Goal: Find specific fact: Find specific fact

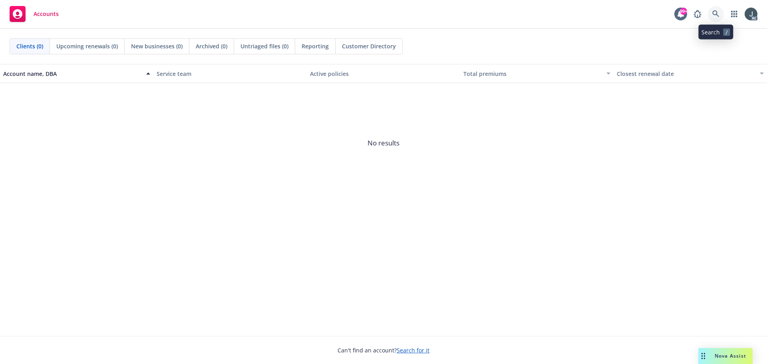
click at [715, 16] on icon at bounding box center [716, 13] width 7 height 7
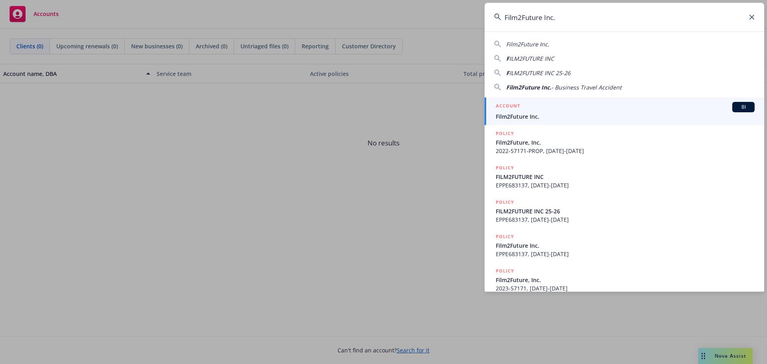
type input "Film2Future Inc."
click at [529, 113] on span "Film2Future Inc." at bounding box center [625, 116] width 259 height 8
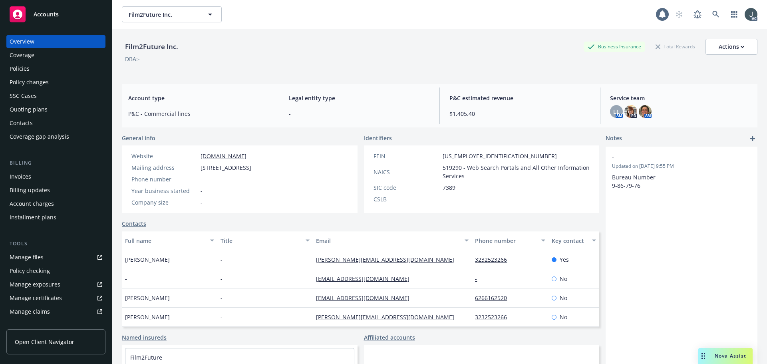
click at [48, 68] on div "Policies" at bounding box center [56, 68] width 93 height 13
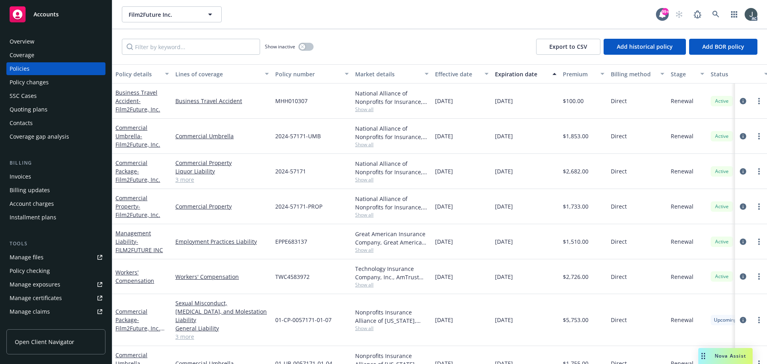
drag, startPoint x: 494, startPoint y: 137, endPoint x: 527, endPoint y: 138, distance: 33.6
click at [527, 138] on div "[DATE]" at bounding box center [526, 136] width 68 height 35
copy span "[DATE]"
click at [191, 179] on link "3 more" at bounding box center [222, 179] width 94 height 8
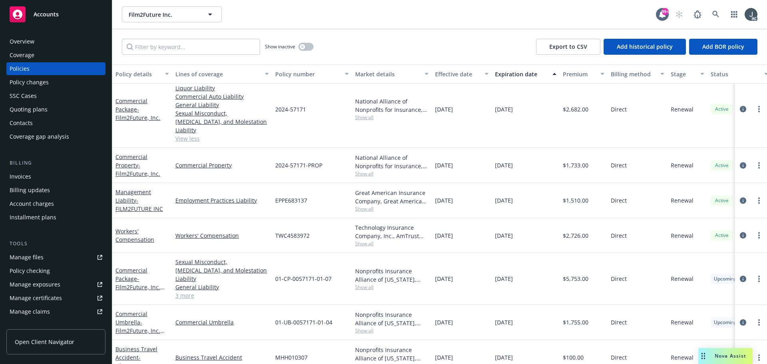
scroll to position [112, 0]
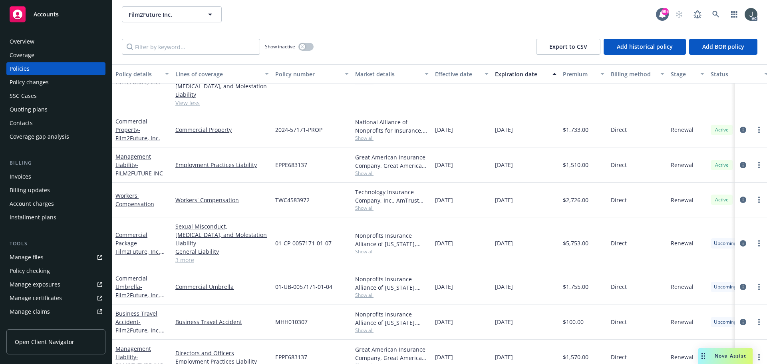
click at [189, 256] on link "3 more" at bounding box center [222, 260] width 94 height 8
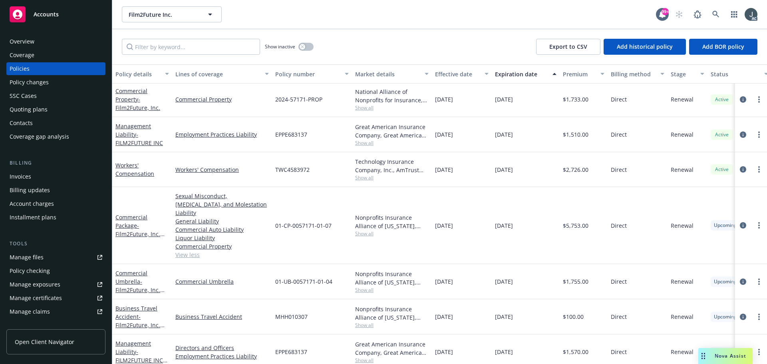
scroll to position [104, 0]
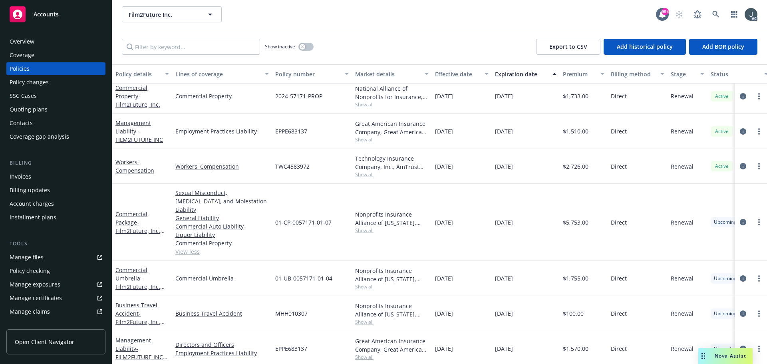
drag, startPoint x: 436, startPoint y: 218, endPoint x: 468, endPoint y: 218, distance: 32.4
click at [468, 218] on div "[DATE]" at bounding box center [462, 222] width 60 height 77
copy span "[DATE]"
